Goal: Browse casually: Explore the website without a specific task or goal

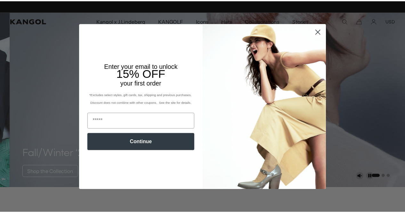
scroll to position [0, 132]
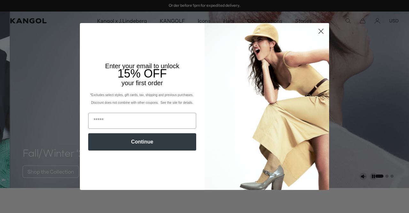
click at [319, 30] on icon "Close dialog" at bounding box center [321, 31] width 4 height 4
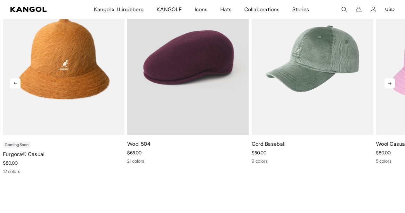
click at [216, 93] on video "Wool 504" at bounding box center [188, 58] width 122 height 153
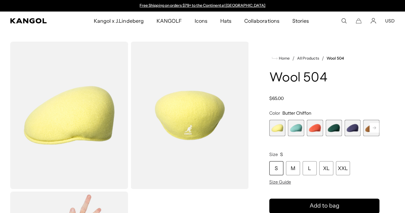
click at [393, 21] on button "USD" at bounding box center [390, 21] width 10 height 6
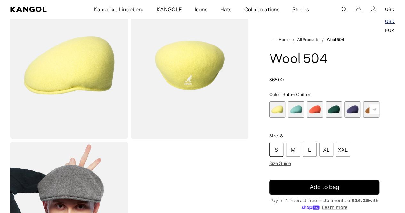
scroll to position [51, 0]
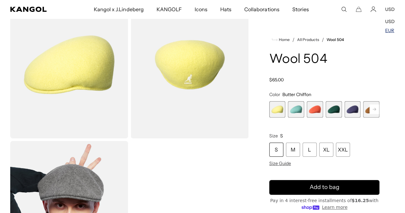
click at [392, 29] on link "EUR" at bounding box center [389, 31] width 9 height 6
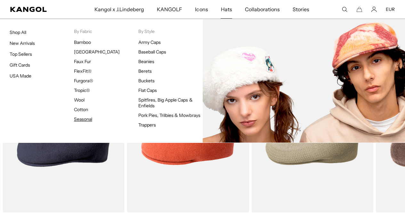
scroll to position [0, 132]
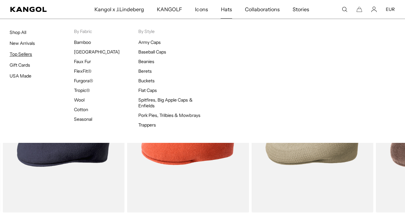
click at [19, 55] on link "Top Sellers" at bounding box center [21, 54] width 22 height 6
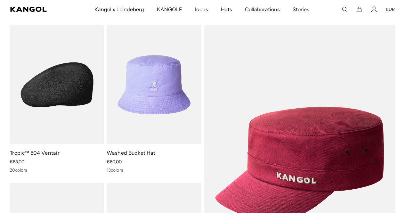
click at [47, 100] on img at bounding box center [57, 84] width 94 height 119
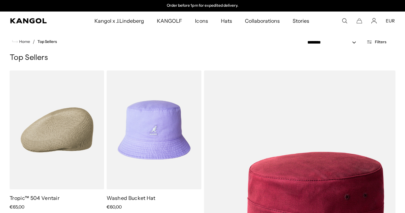
click at [32, 18] on comp-header "Kangol x J.Lindeberg Kangol x J.Lindeberg Men's Shop All Headwear Tops Outerwea…" at bounding box center [202, 21] width 405 height 19
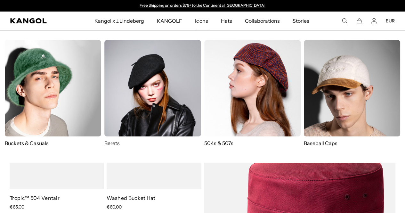
click at [166, 68] on img at bounding box center [152, 88] width 96 height 96
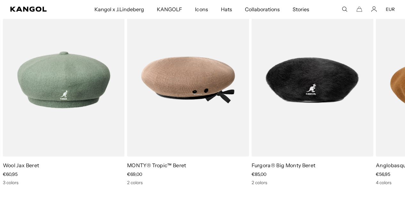
scroll to position [0, 132]
